Goal: Information Seeking & Learning: Learn about a topic

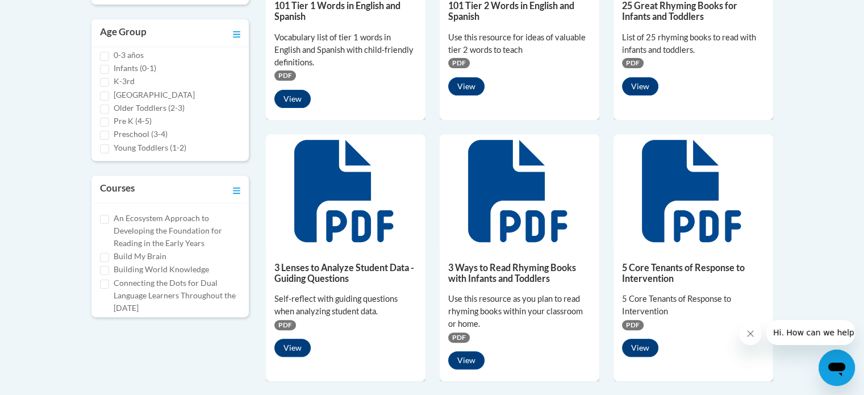
scroll to position [9, 0]
click at [109, 267] on div "Building World Knowledge" at bounding box center [170, 269] width 141 height 12
click at [103, 271] on input "Building World Knowledge" at bounding box center [104, 270] width 9 height 9
checkbox input "true"
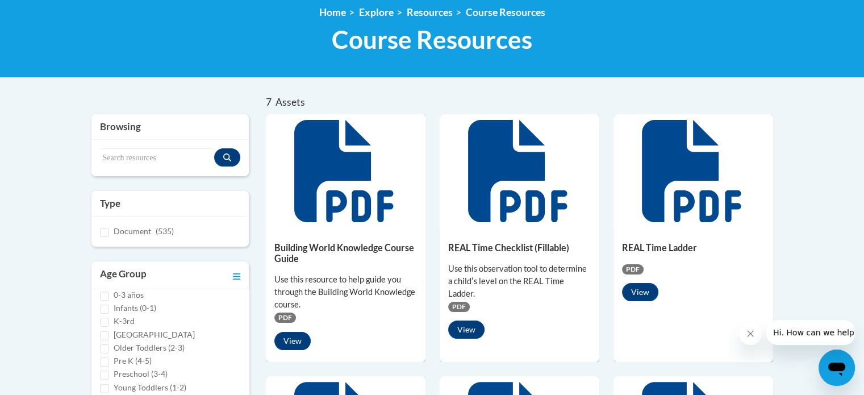
scroll to position [0, 0]
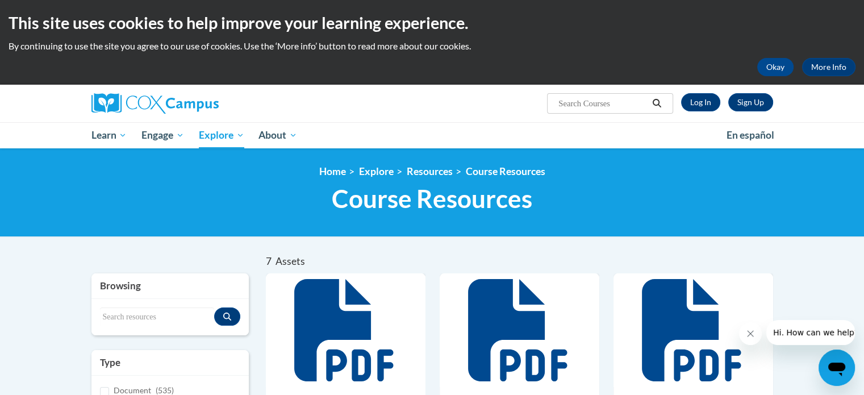
click at [583, 98] on input "Search..." at bounding box center [602, 104] width 91 height 14
type input "components"
click at [658, 102] on icon "Search" at bounding box center [656, 103] width 10 height 9
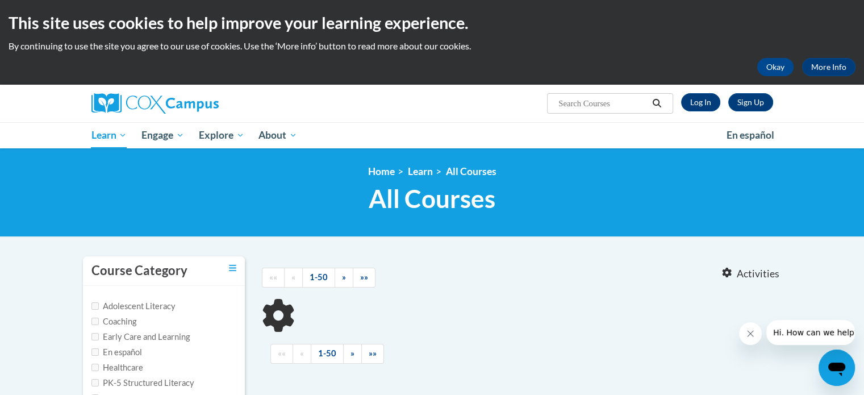
type input "components"
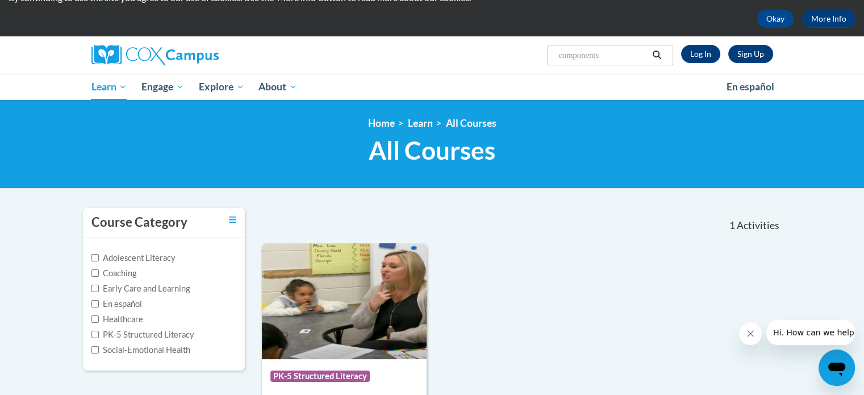
scroll to position [47, 0]
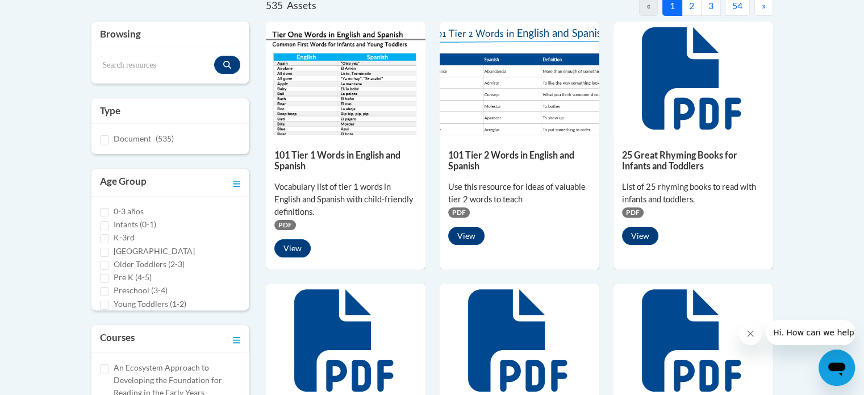
scroll to position [311, 0]
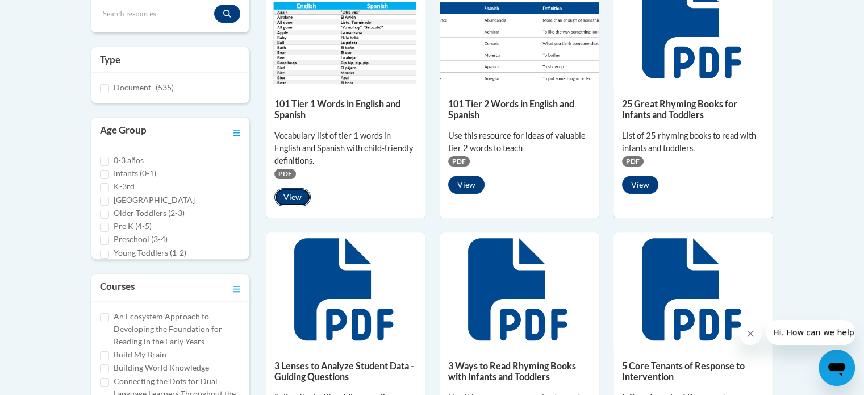
click at [304, 202] on button "View" at bounding box center [292, 197] width 36 height 18
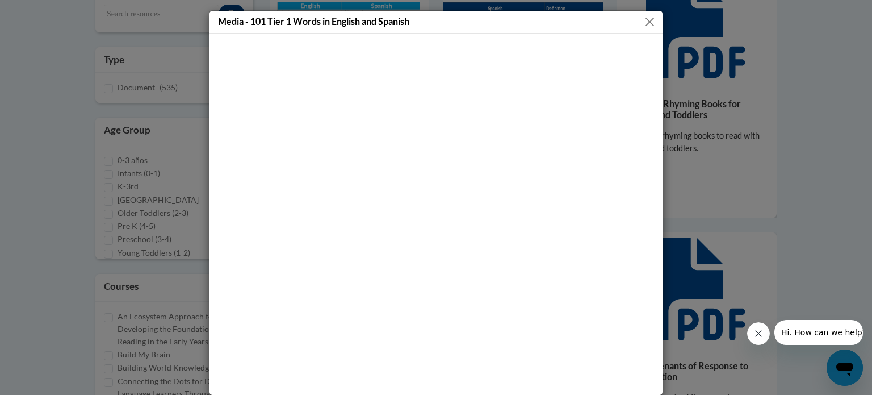
click at [647, 26] on button "Close" at bounding box center [650, 22] width 14 height 14
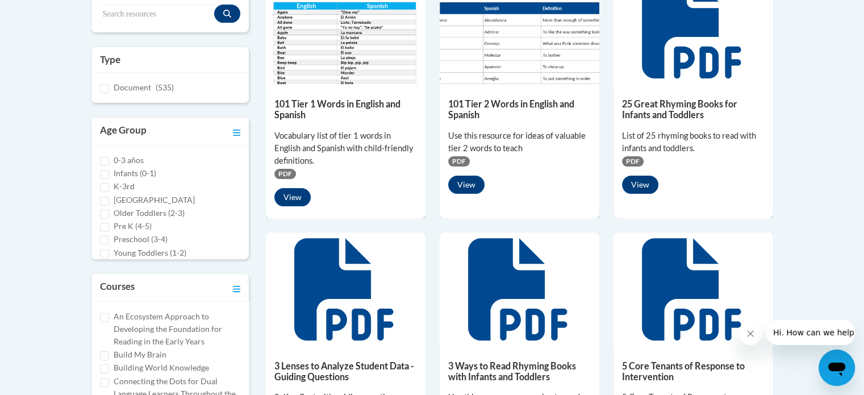
click at [354, 46] on img at bounding box center [346, 27] width 160 height 114
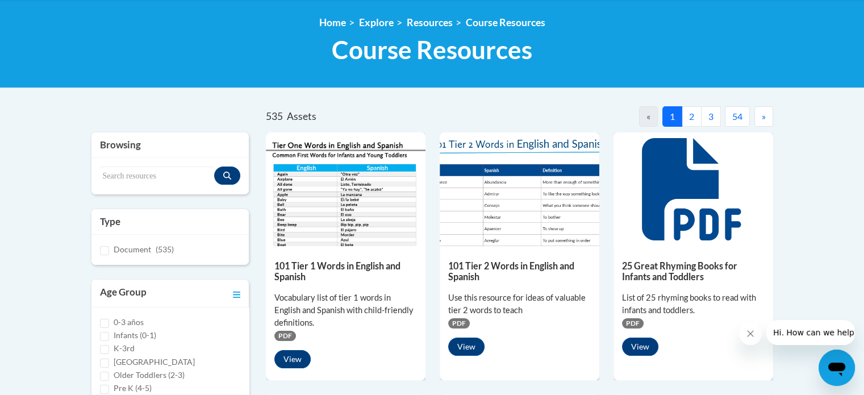
scroll to position [0, 0]
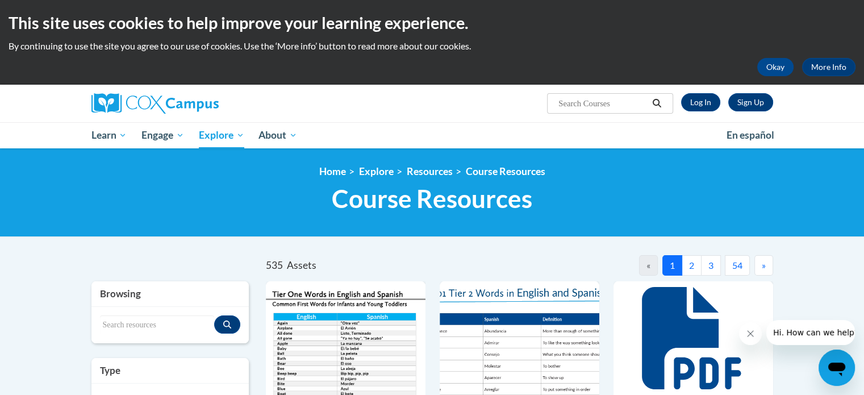
click at [565, 104] on input "Search..." at bounding box center [602, 104] width 91 height 14
type input "Components of language chart"
click at [657, 103] on icon "Search" at bounding box center [656, 103] width 10 height 9
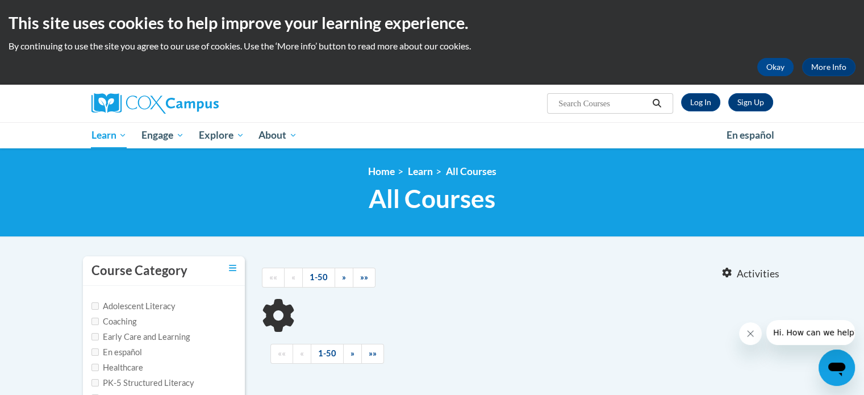
type input "Components of language chart"
